Goal: Task Accomplishment & Management: Use online tool/utility

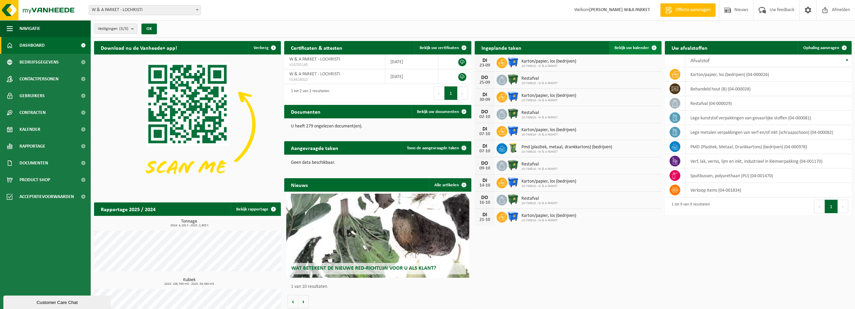
click at [634, 48] on span "Bekijk uw kalender" at bounding box center [631, 48] width 35 height 4
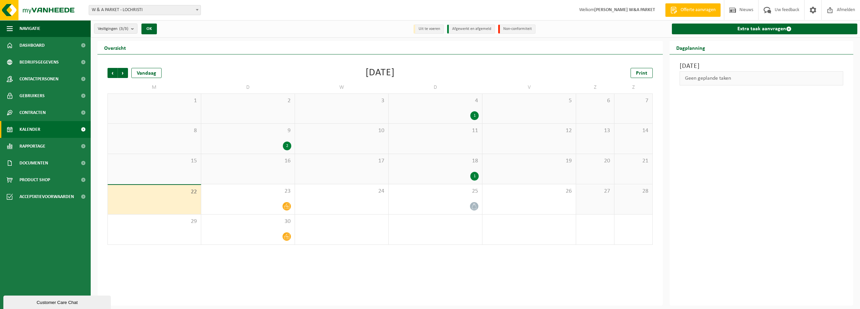
click at [476, 174] on div "1" at bounding box center [474, 176] width 8 height 9
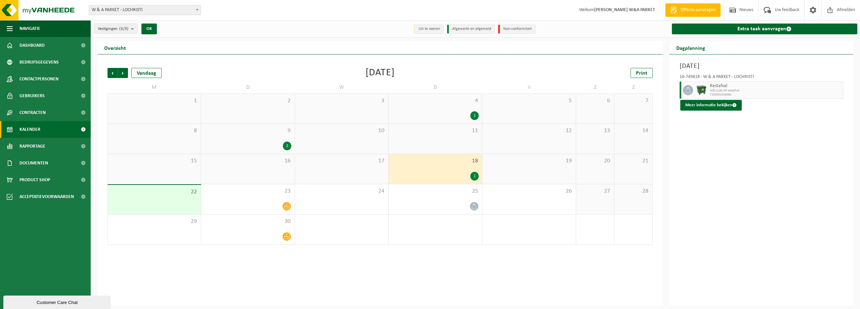
click at [285, 145] on div "2" at bounding box center [287, 145] width 8 height 9
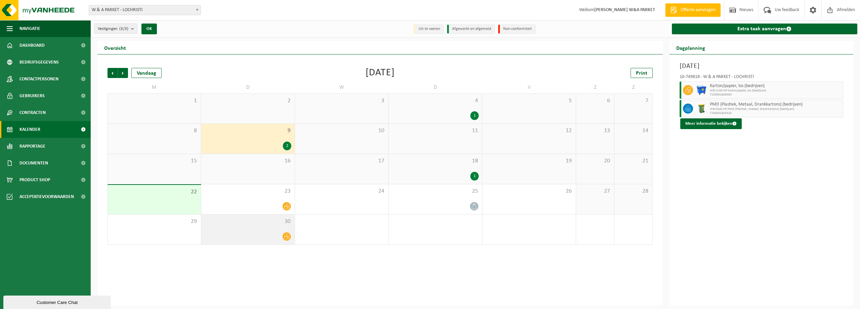
click at [288, 236] on icon at bounding box center [287, 237] width 6 height 6
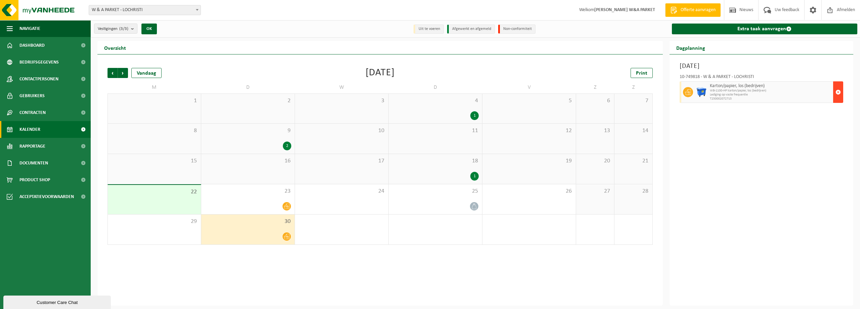
click at [837, 92] on span "button" at bounding box center [838, 91] width 5 height 13
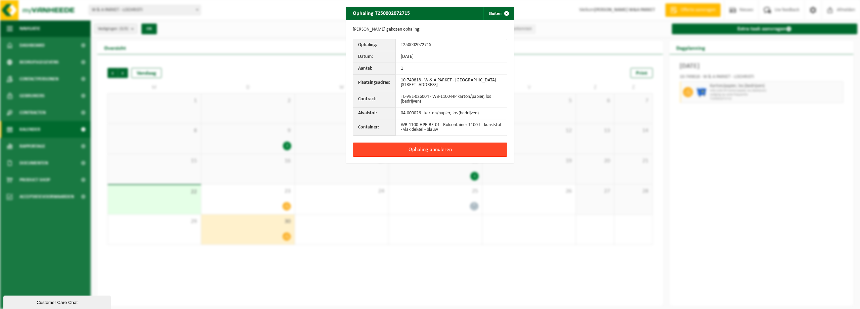
click at [430, 148] on button "Ophaling annuleren" at bounding box center [430, 149] width 155 height 14
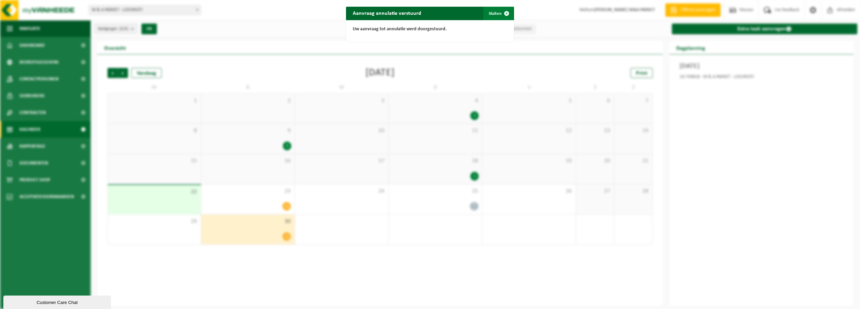
click at [496, 14] on button "Sluiten" at bounding box center [498, 13] width 30 height 13
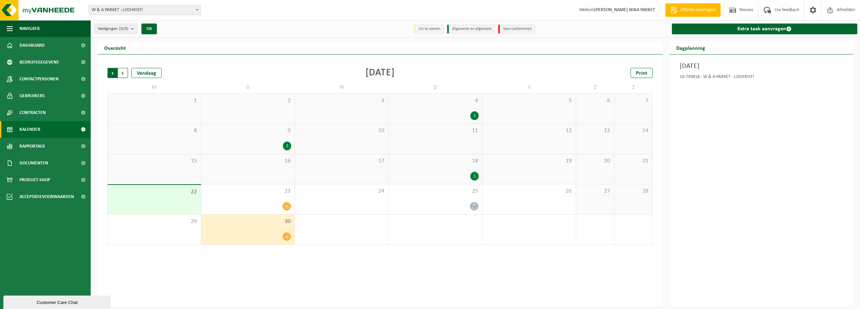
click at [121, 73] on span "Volgende" at bounding box center [123, 73] width 10 height 10
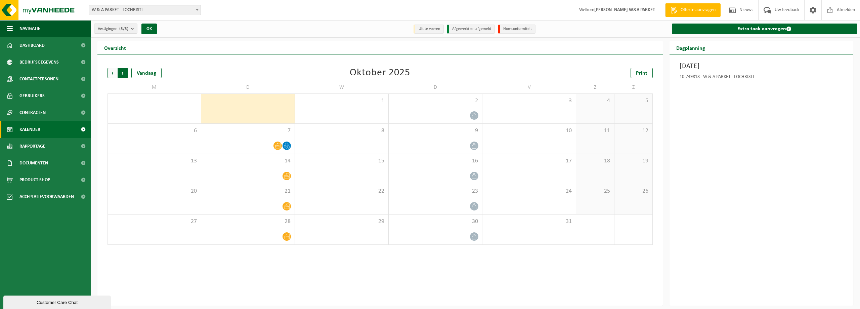
click at [114, 74] on span "Vorige" at bounding box center [113, 73] width 10 height 10
